Goal: Browse casually

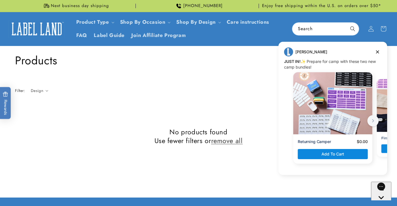
scroll to position [207, 0]
